Goal: Task Accomplishment & Management: Manage account settings

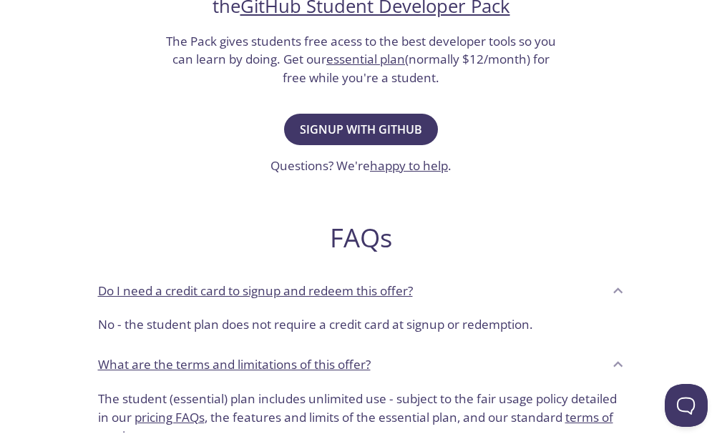
scroll to position [316, 0]
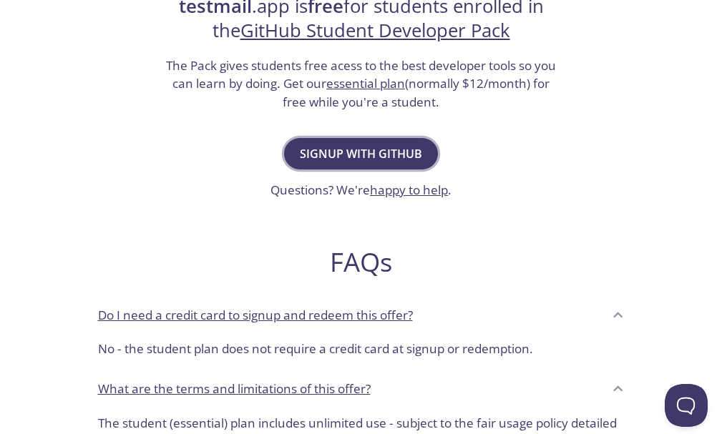
click at [359, 153] on span "Signup with GitHub" at bounding box center [361, 154] width 122 height 20
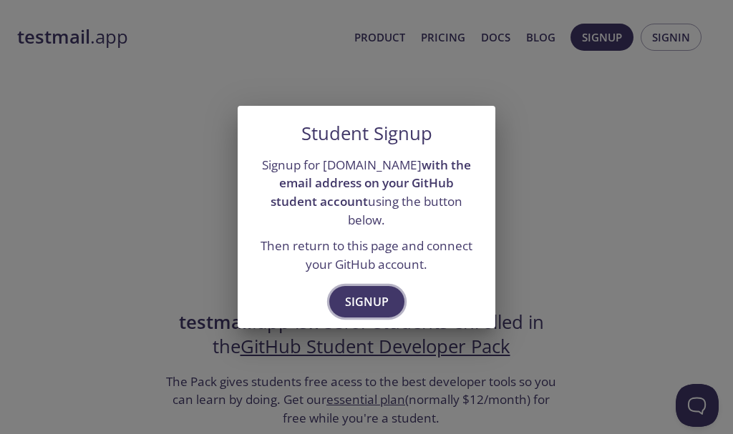
click at [361, 298] on span "Signup" at bounding box center [367, 302] width 44 height 20
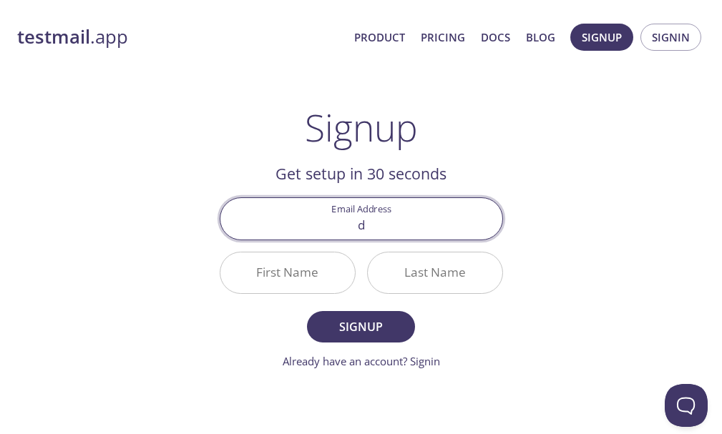
type input "[EMAIL_ADDRESS][DOMAIN_NAME]"
click at [316, 285] on input "First Name" at bounding box center [287, 273] width 134 height 41
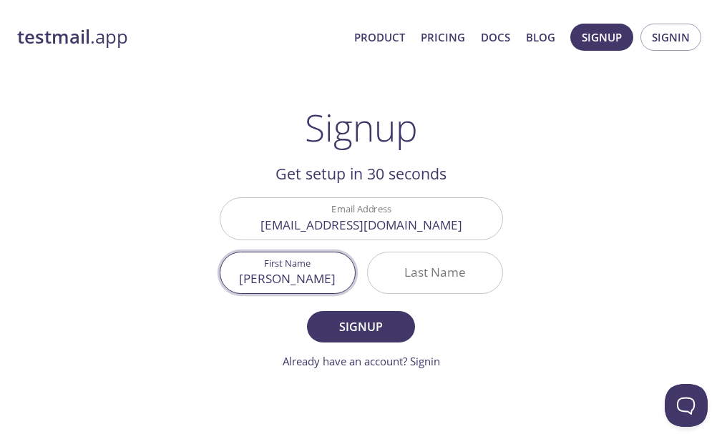
type input "[PERSON_NAME]"
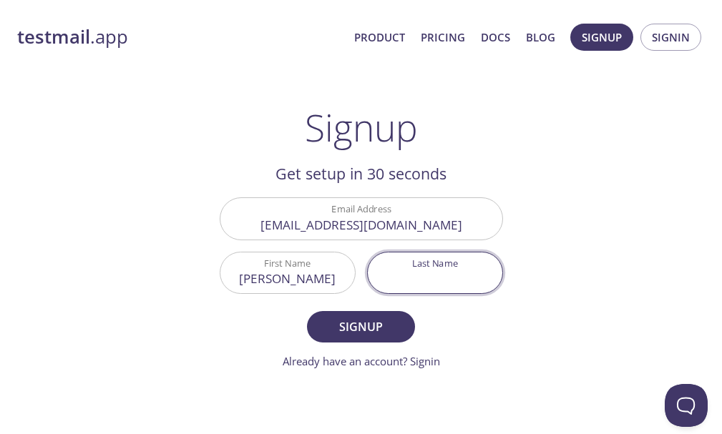
click at [401, 279] on input "Last Name" at bounding box center [435, 273] width 134 height 41
type input "[PERSON_NAME]"
click at [380, 327] on span "Signup" at bounding box center [361, 327] width 76 height 20
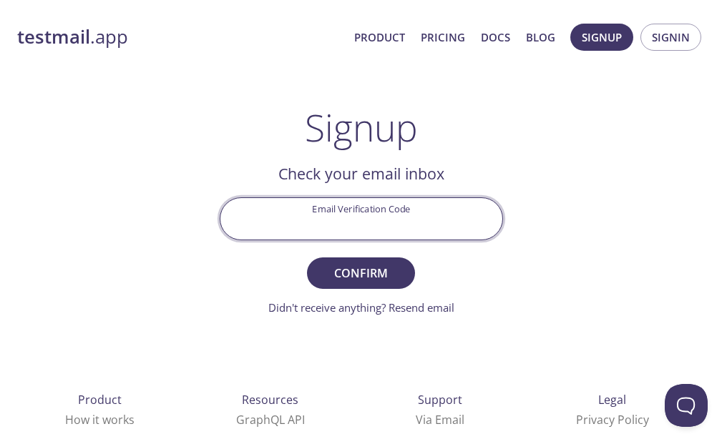
paste input "FEK8ANV"
type input "FEK8ANV"
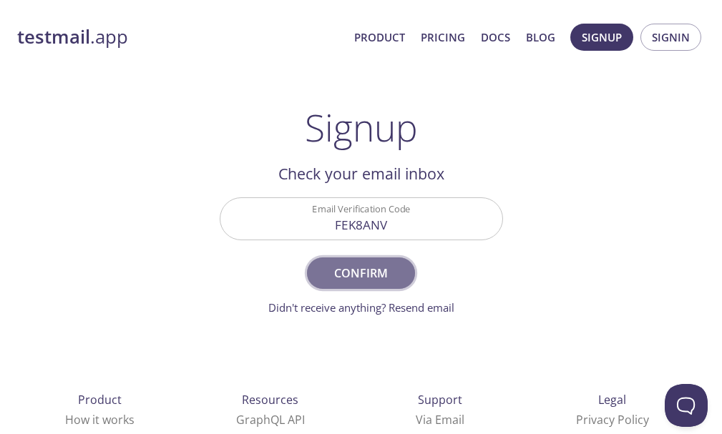
click at [360, 277] on span "Confirm" at bounding box center [361, 273] width 76 height 20
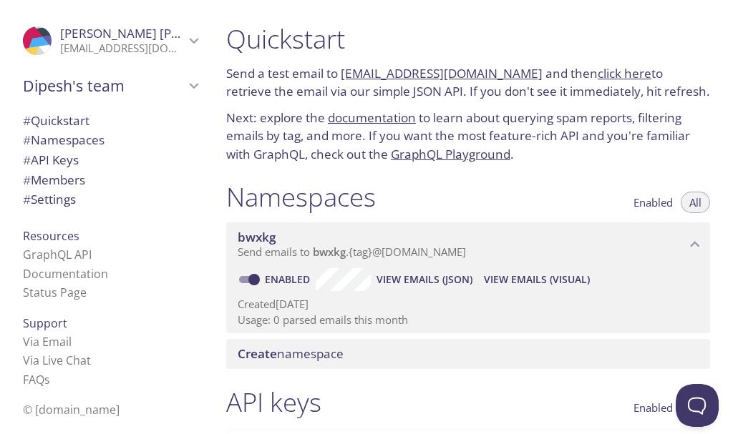
click at [185, 84] on icon "Dipesh's team" at bounding box center [194, 86] width 19 height 19
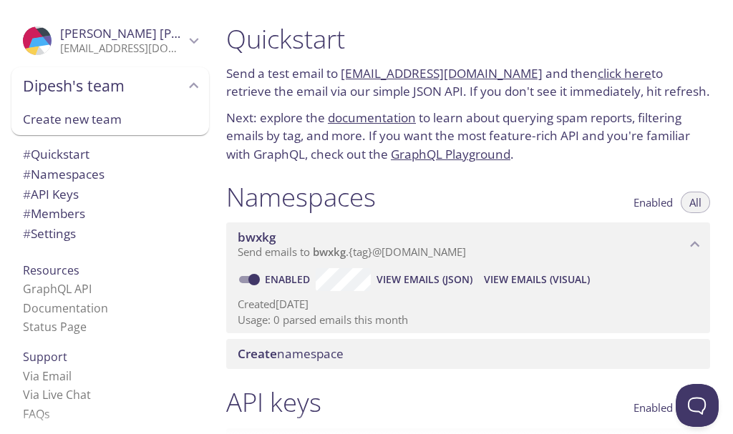
click at [185, 84] on icon "Dipesh's team" at bounding box center [194, 86] width 19 height 19
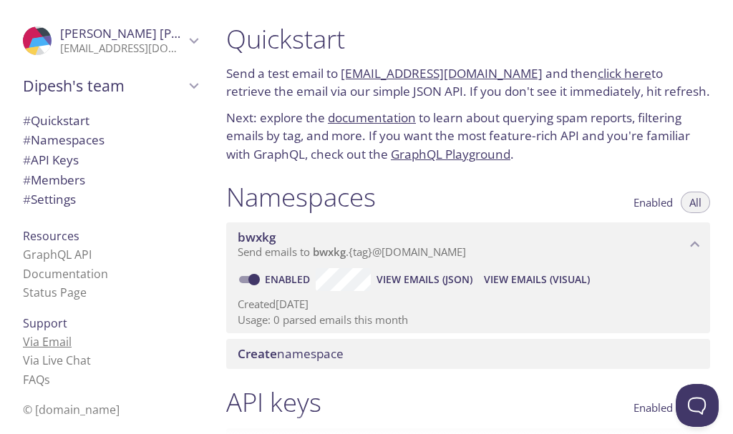
click at [44, 345] on link "Via Email" at bounding box center [47, 342] width 49 height 16
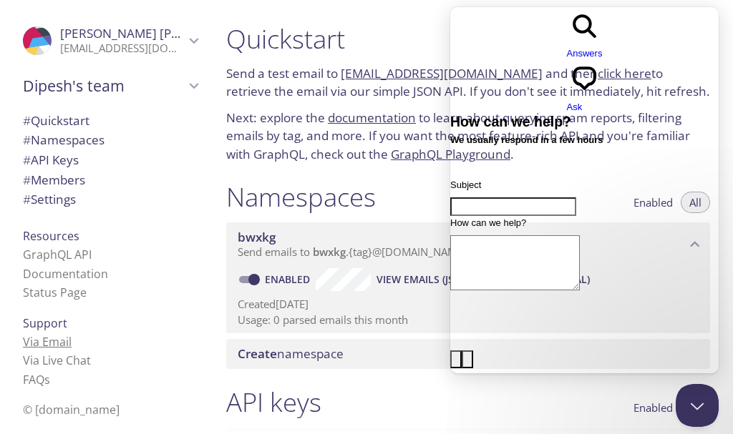
click at [58, 345] on link "Via Email" at bounding box center [47, 342] width 49 height 16
click at [679, 409] on button "Close Beacon popover" at bounding box center [693, 402] width 43 height 43
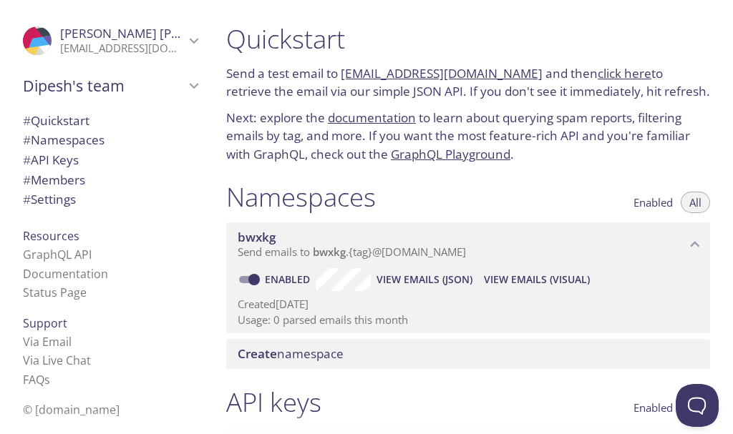
click at [340, 357] on span "Create namespace" at bounding box center [291, 354] width 106 height 16
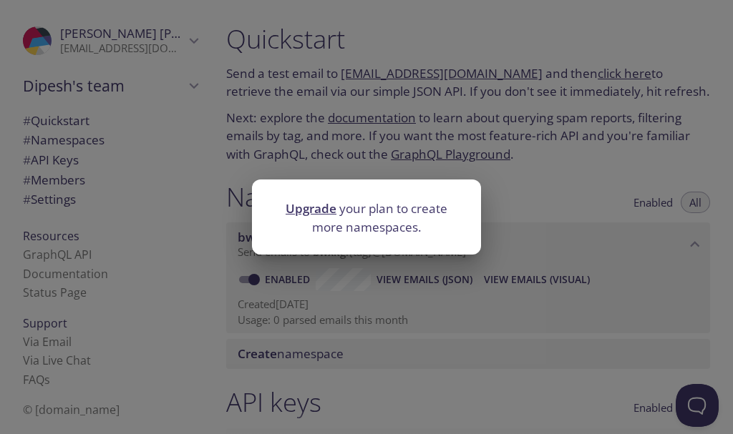
click at [340, 357] on div "Upgrade your plan to create more namespaces." at bounding box center [366, 217] width 733 height 434
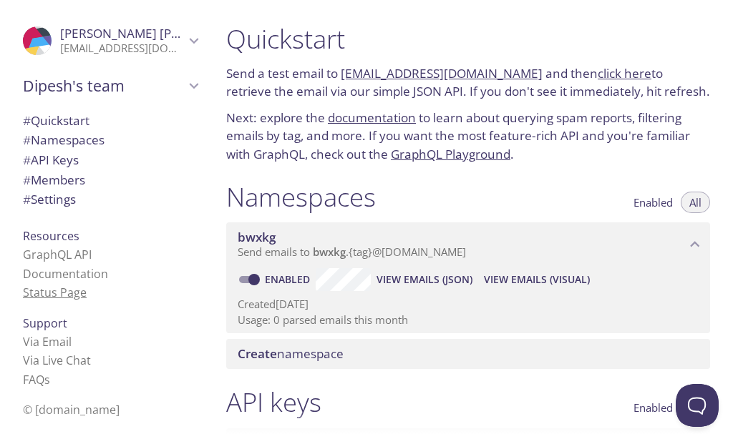
click at [58, 293] on link "Status Page" at bounding box center [55, 293] width 64 height 16
click at [188, 34] on icon "Dipesh Chettri" at bounding box center [194, 40] width 19 height 19
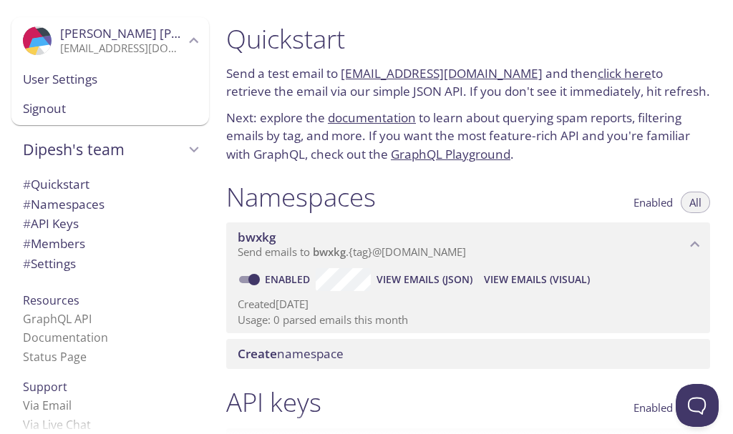
click at [66, 263] on span "# Settings" at bounding box center [49, 263] width 53 height 16
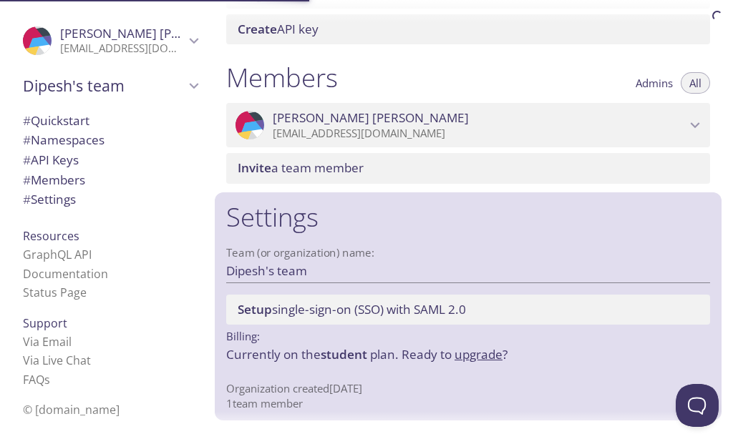
scroll to position [583, 0]
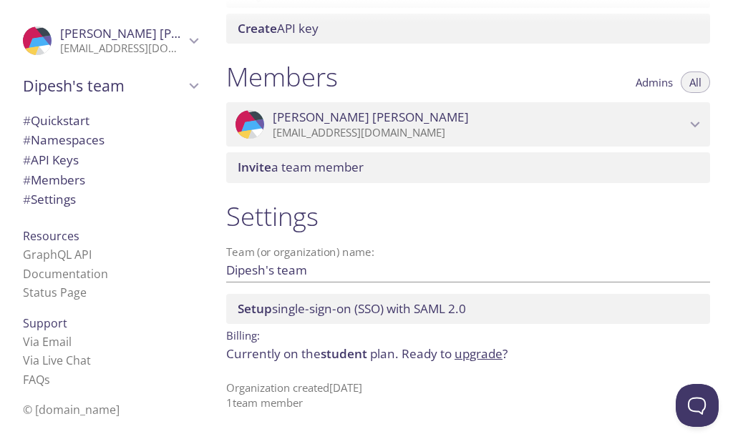
click at [685, 117] on icon "Dipesh Chettri" at bounding box center [694, 124] width 19 height 19
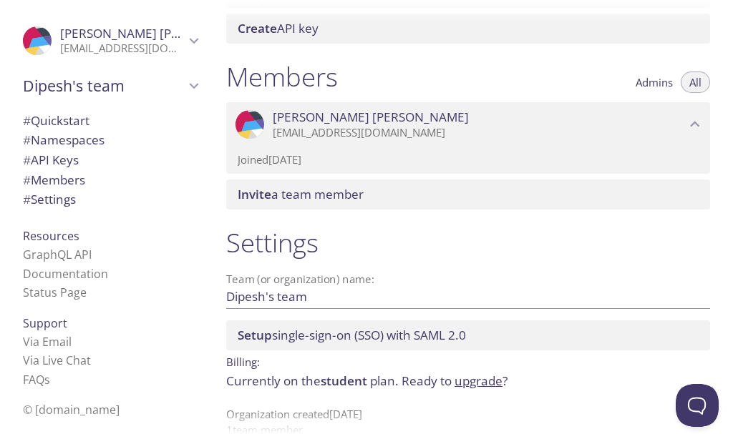
click at [685, 117] on icon "Dipesh Chettri" at bounding box center [694, 124] width 19 height 19
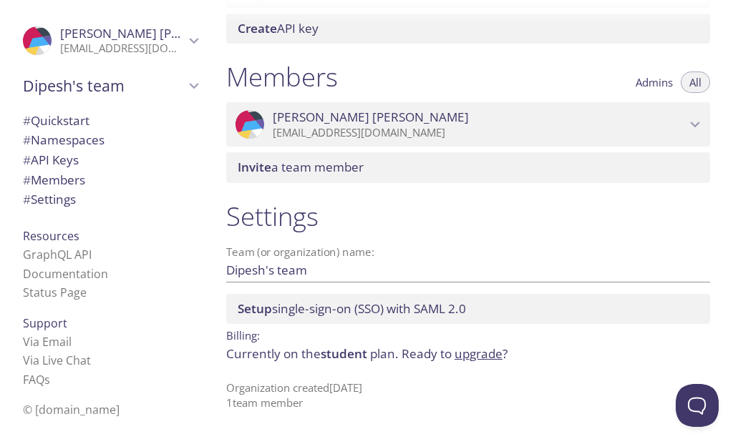
click at [689, 82] on span "All" at bounding box center [695, 82] width 12 height 0
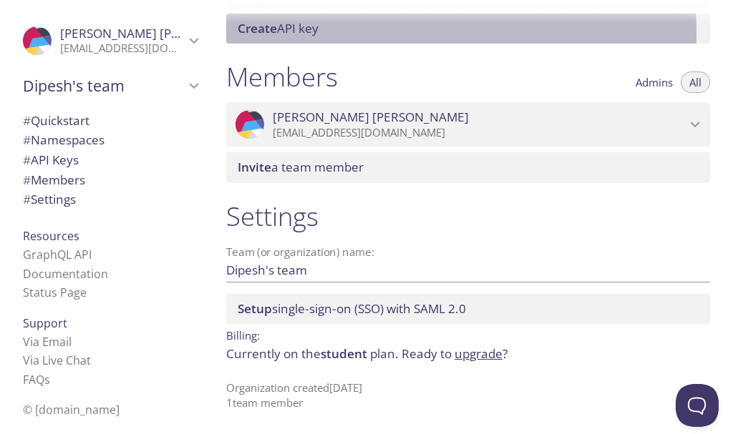
click at [300, 35] on span "Create API key" at bounding box center [278, 28] width 81 height 16
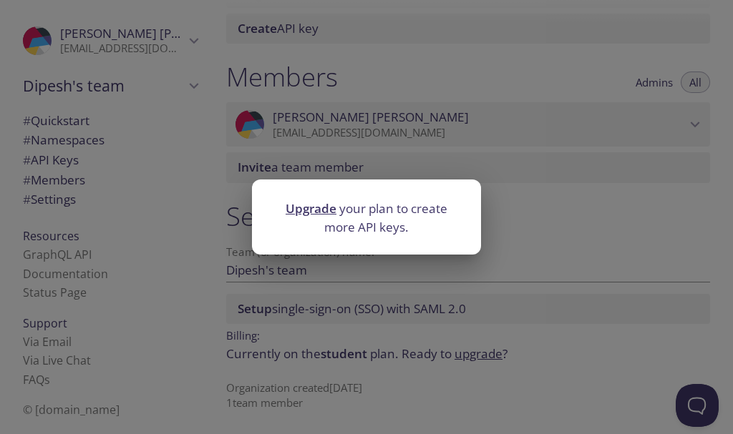
click at [494, 115] on div "Upgrade your plan to create more API keys." at bounding box center [366, 217] width 733 height 434
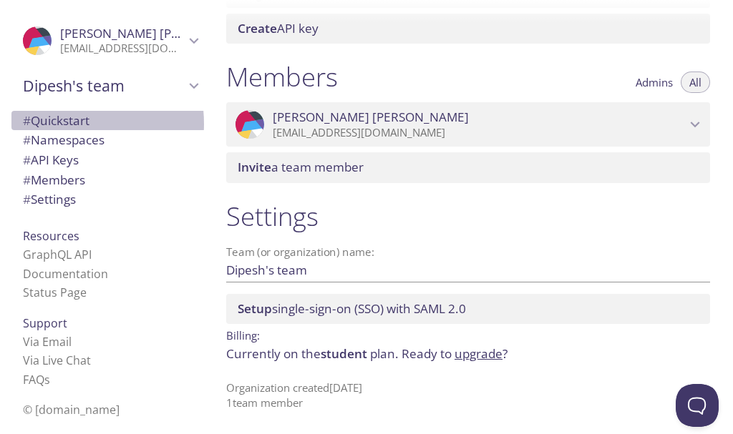
click at [64, 124] on span "# Quickstart" at bounding box center [56, 120] width 67 height 16
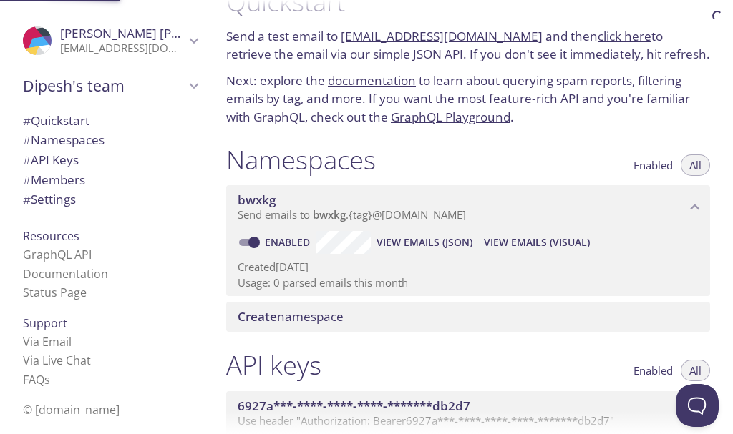
scroll to position [23, 0]
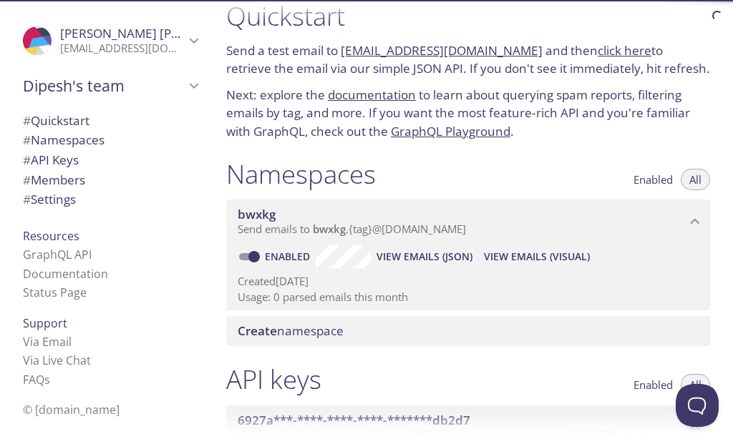
click at [71, 141] on span "# Namespaces" at bounding box center [64, 140] width 82 height 16
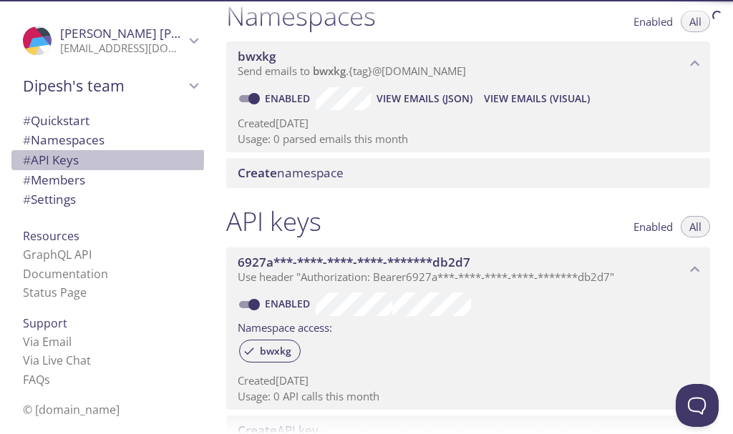
click at [71, 161] on span "# API Keys" at bounding box center [51, 160] width 56 height 16
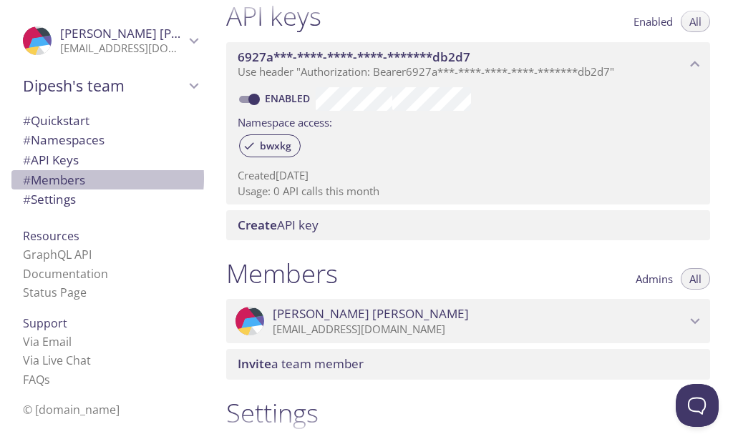
click at [69, 178] on span "# Members" at bounding box center [54, 180] width 62 height 16
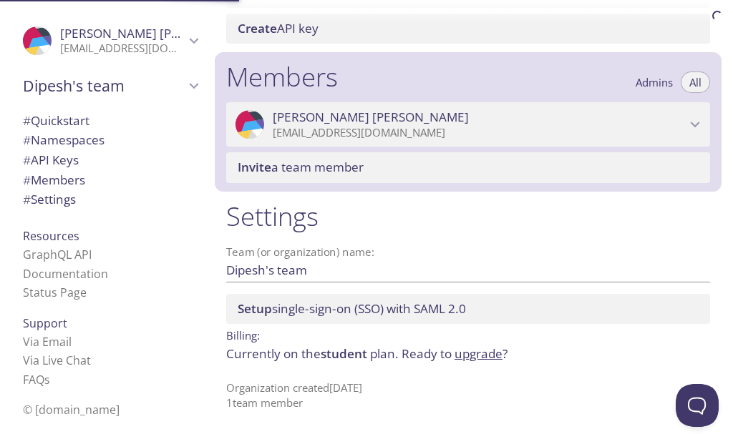
click at [72, 200] on span "# Settings" at bounding box center [49, 199] width 53 height 16
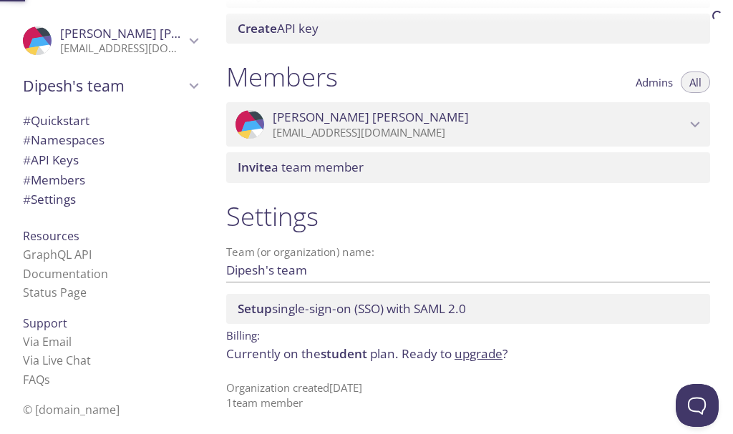
scroll to position [581, 0]
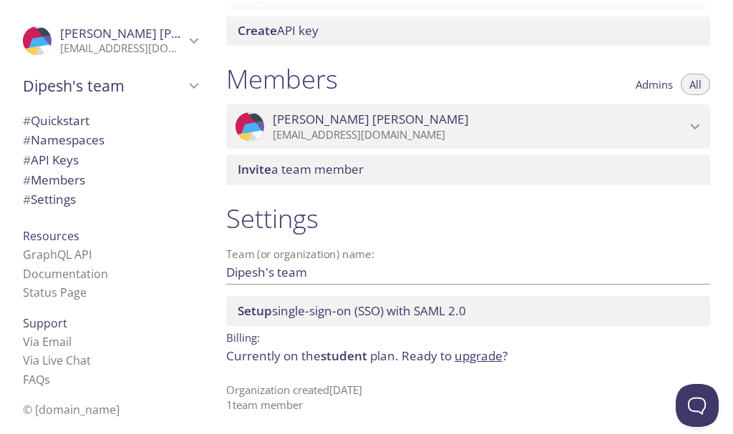
click at [185, 34] on icon "Dipesh Chettri" at bounding box center [194, 40] width 19 height 19
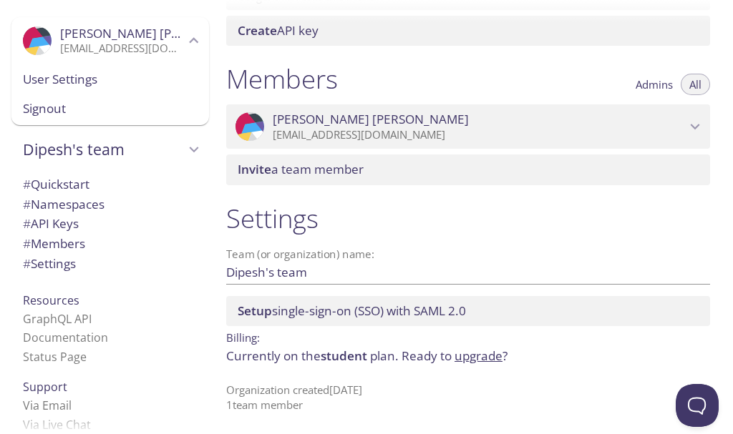
click at [73, 79] on span "User Settings" at bounding box center [110, 79] width 175 height 19
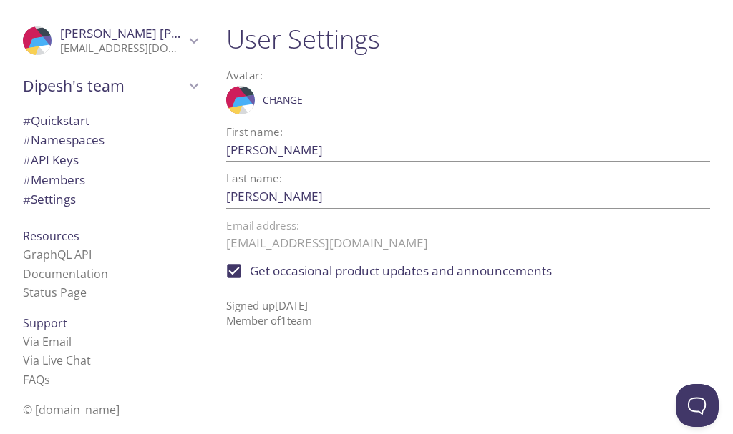
click at [250, 271] on input "Get occasional product updates and announcements" at bounding box center [233, 270] width 31 height 31
checkbox input "false"
click at [190, 40] on icon "Dipesh Chettri" at bounding box center [194, 41] width 9 height 6
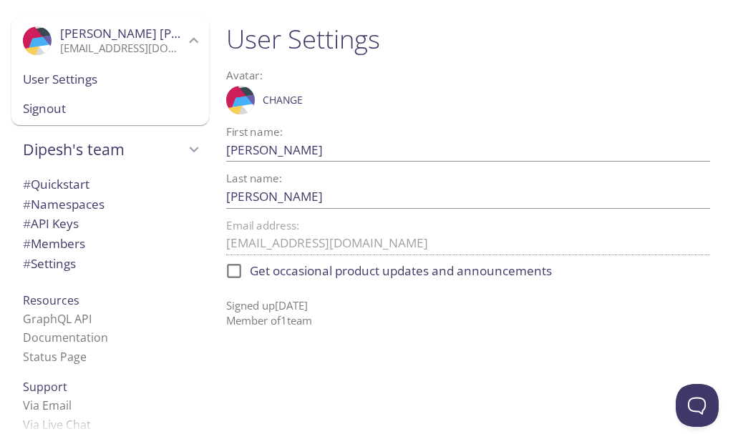
click at [65, 110] on span "Signout" at bounding box center [110, 108] width 175 height 19
